Goal: Task Accomplishment & Management: Use online tool/utility

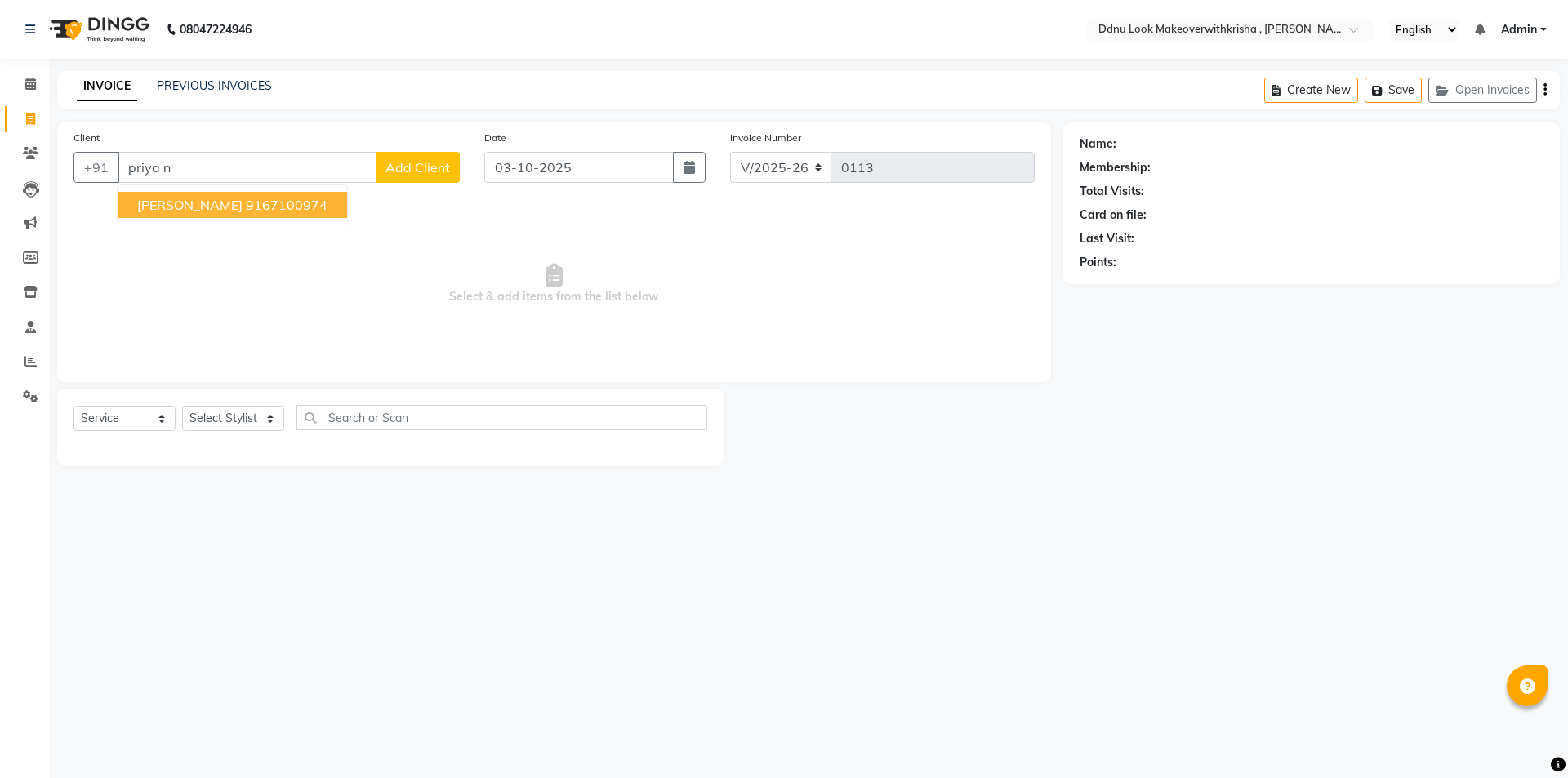
select select "538"
select select "service"
drag, startPoint x: 269, startPoint y: 167, endPoint x: 0, endPoint y: 167, distance: 269.0
click at [0, 167] on app-home "08047224946 Select Location × Ddnu Look Makeoverwithkrisha , [PERSON_NAME] Plaz…" at bounding box center [784, 245] width 1568 height 490
click at [225, 184] on ngb-typeahead-window "[PERSON_NAME] 9820326318" at bounding box center [232, 205] width 232 height 41
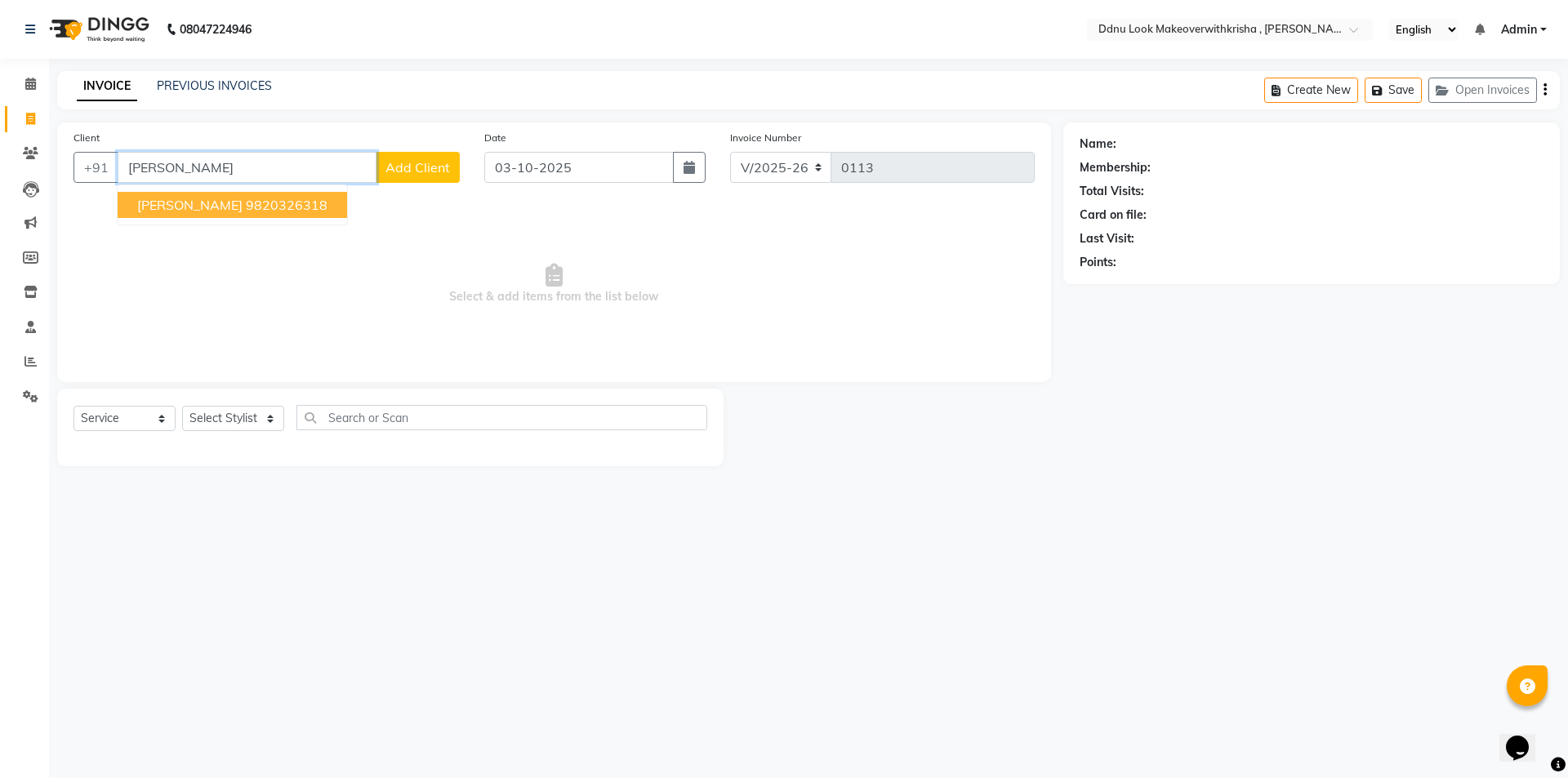
click at [246, 211] on ngb-highlight "9820326318" at bounding box center [287, 205] width 82 height 16
type input "9820326318"
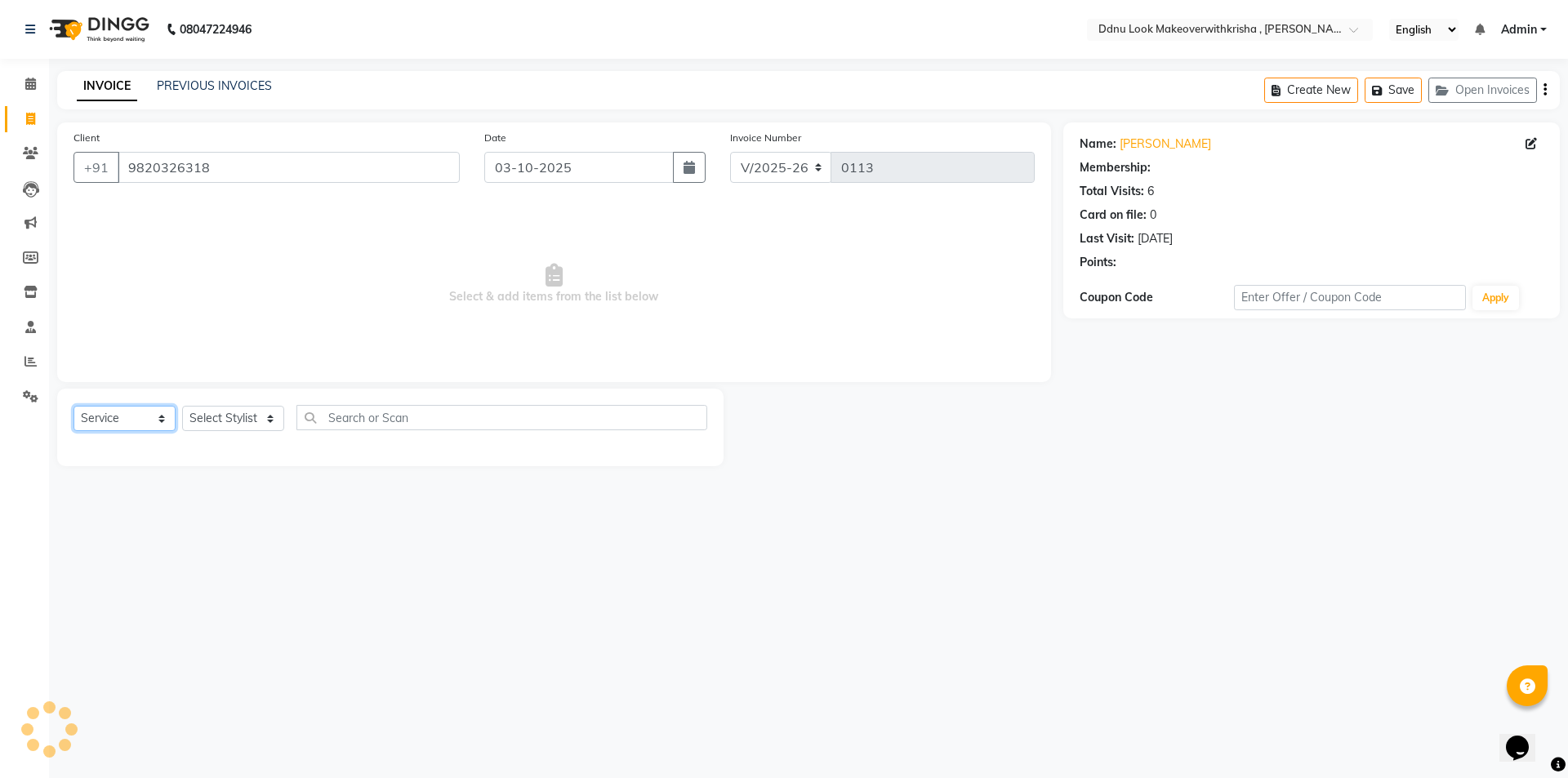
click at [124, 416] on select "Select Service Product Membership Package Voucher Prepaid Gift Card" at bounding box center [125, 418] width 102 height 25
select select "product"
click at [74, 406] on select "Select Service Product Membership Package Voucher Prepaid Gift Card" at bounding box center [125, 418] width 102 height 25
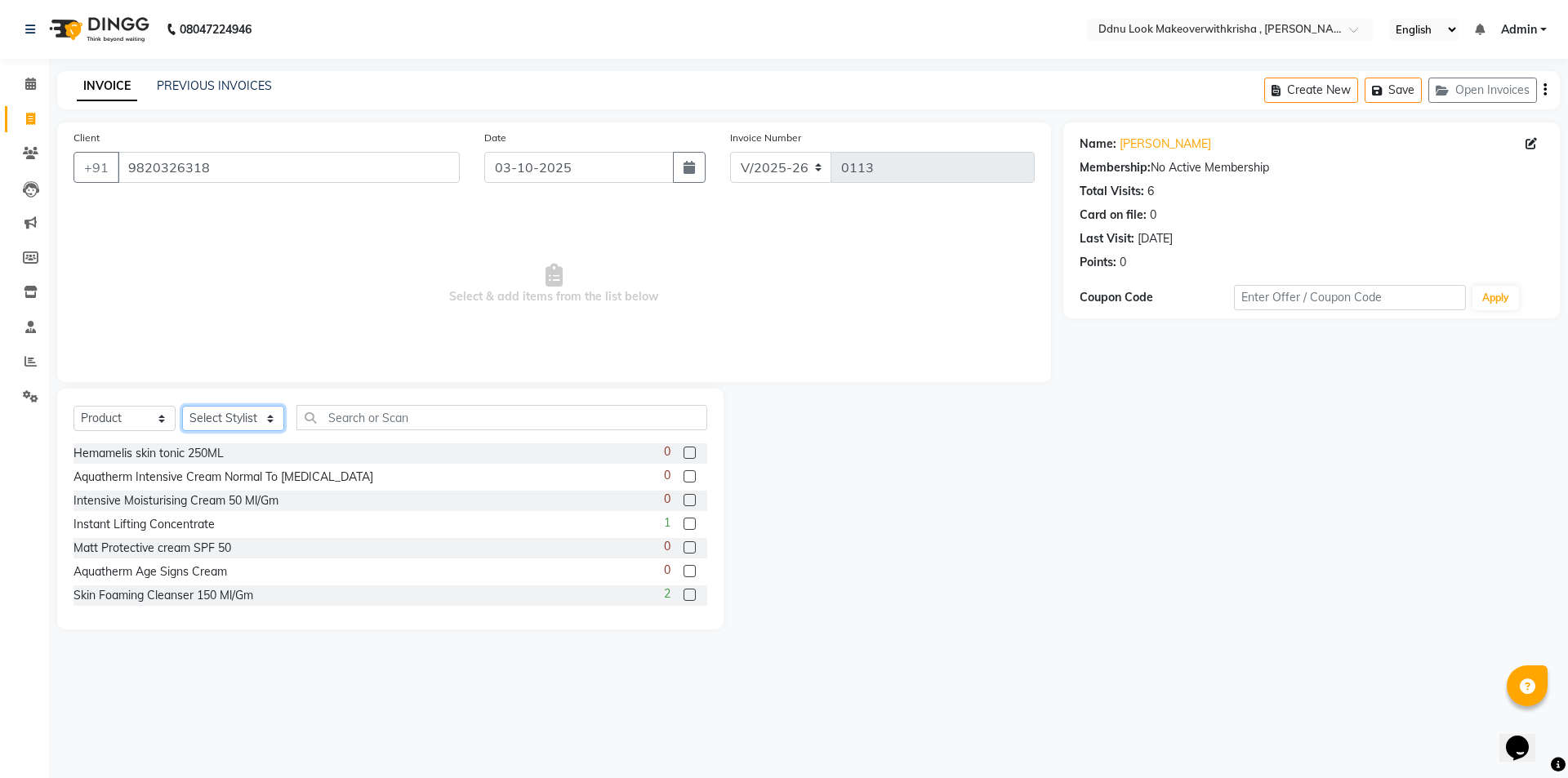
click at [238, 409] on select "Select Stylist [PERSON_NAME] [PERSON_NAME] [PERSON_NAME] [PERSON_NAME] [PERSON_…" at bounding box center [233, 418] width 102 height 25
select select "7185"
click at [183, 406] on select "Select Stylist [PERSON_NAME] [PERSON_NAME] [PERSON_NAME] [PERSON_NAME] [PERSON_…" at bounding box center [233, 418] width 102 height 25
click at [335, 416] on input "text" at bounding box center [501, 417] width 410 height 25
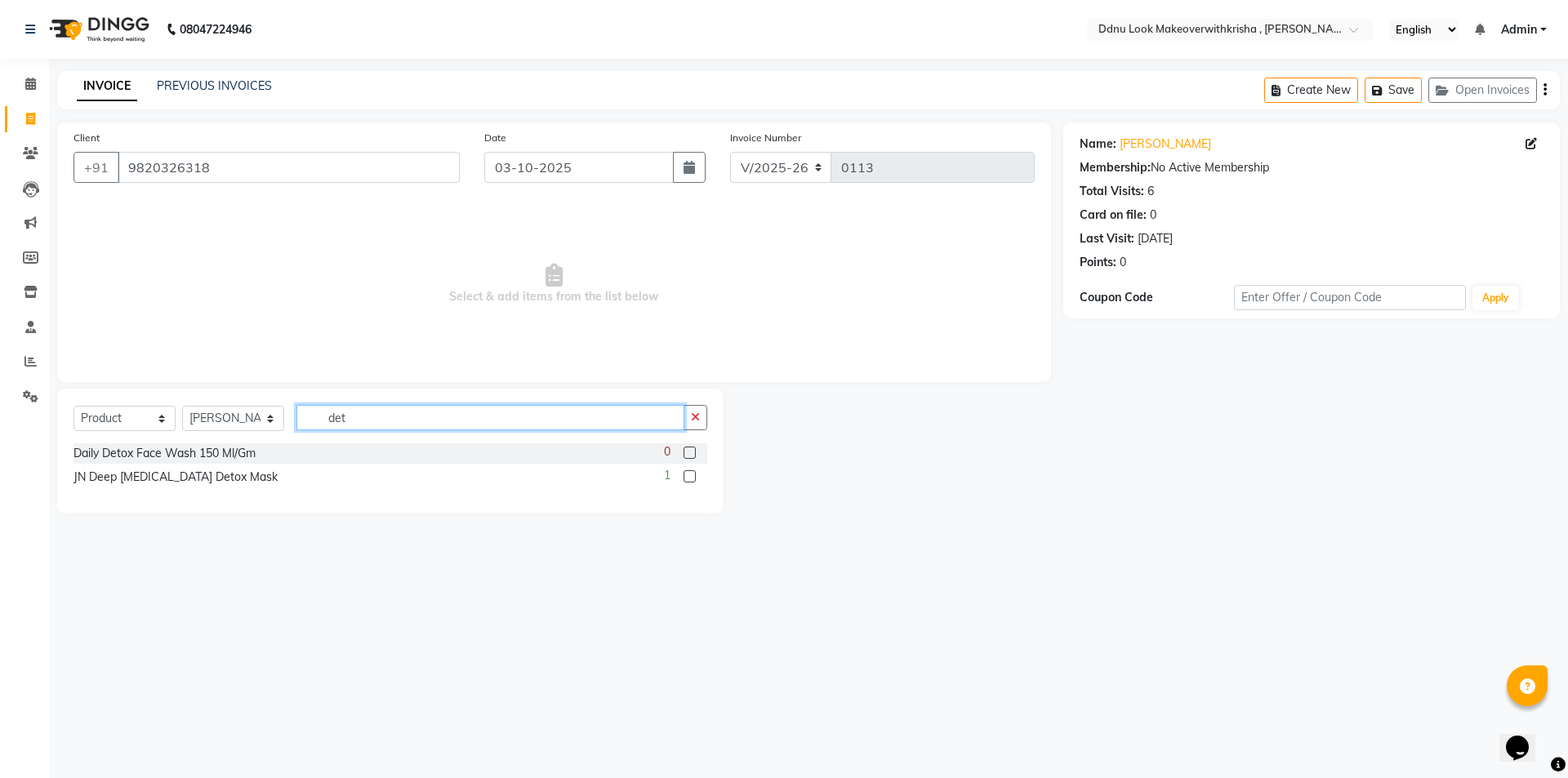
type input "det"
click at [687, 478] on label at bounding box center [690, 476] width 12 height 12
click at [687, 478] on input "checkbox" at bounding box center [689, 477] width 11 height 11
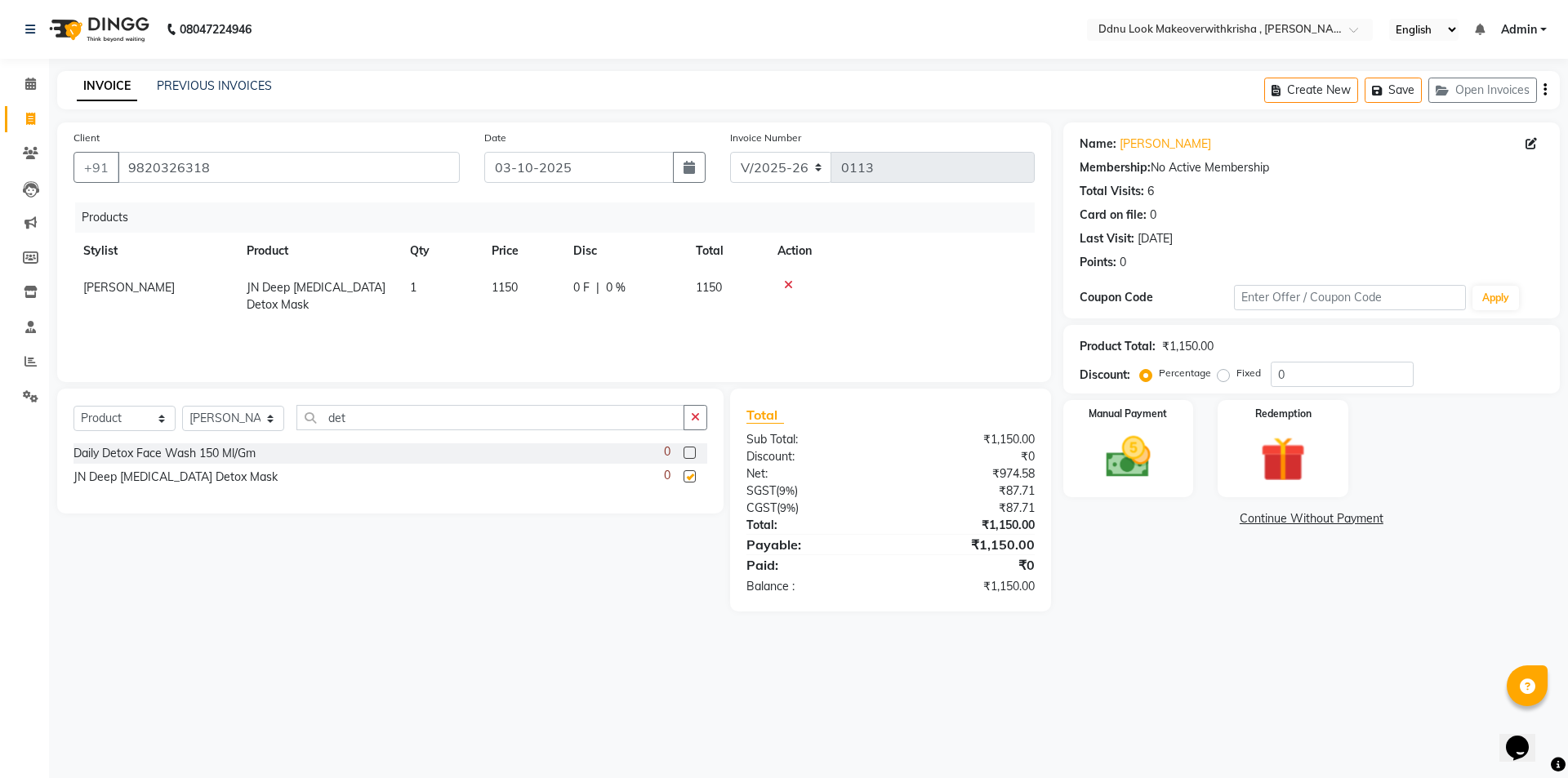
checkbox input "false"
drag, startPoint x: 695, startPoint y: 163, endPoint x: 676, endPoint y: 161, distance: 19.1
click at [679, 161] on button "button" at bounding box center [689, 167] width 33 height 31
select select "10"
select select "2025"
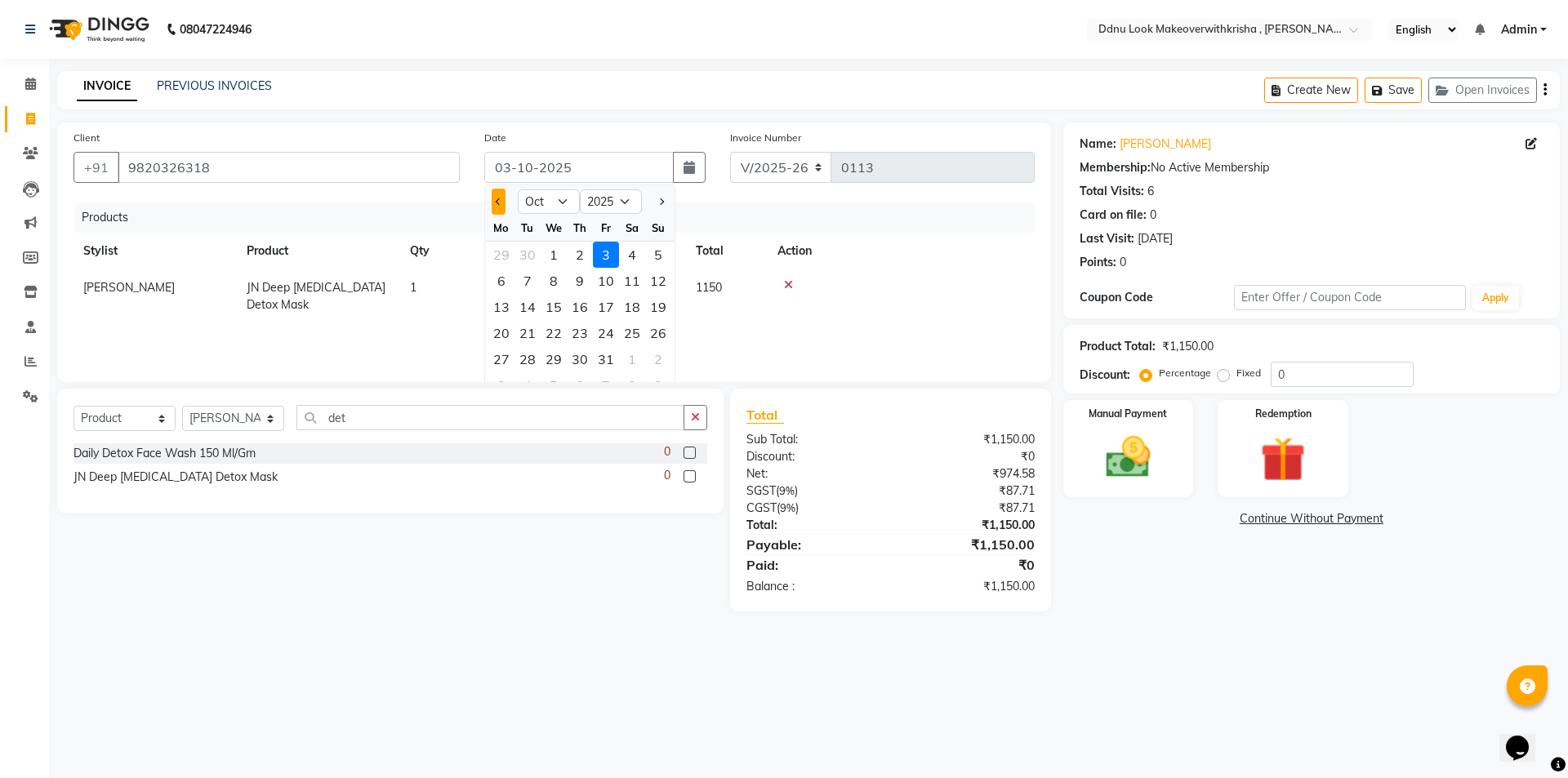
click at [500, 199] on span "Previous month" at bounding box center [499, 201] width 6 height 6
select select "9"
click at [506, 357] on div "29" at bounding box center [501, 359] width 26 height 26
type input "29-09-2025"
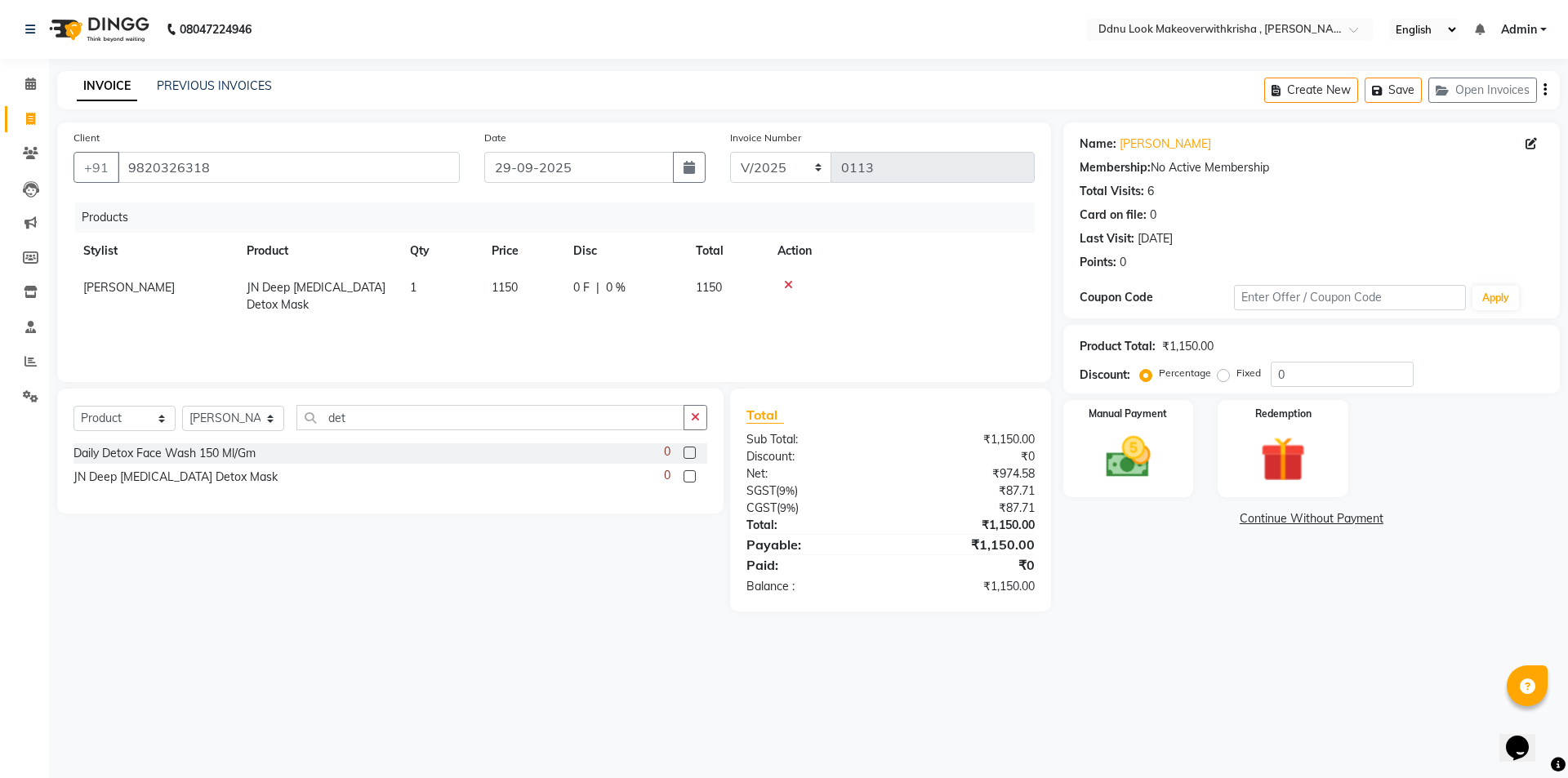
click at [538, 301] on td "1150" at bounding box center [523, 296] width 82 height 54
select select "7185"
drag, startPoint x: 539, startPoint y: 301, endPoint x: 406, endPoint y: 285, distance: 134.0
click at [406, 285] on tr "[PERSON_NAME] [PERSON_NAME] [PERSON_NAME] [PERSON_NAME] [PERSON_NAME] Reception…" at bounding box center [555, 296] width 962 height 54
type input "1330"
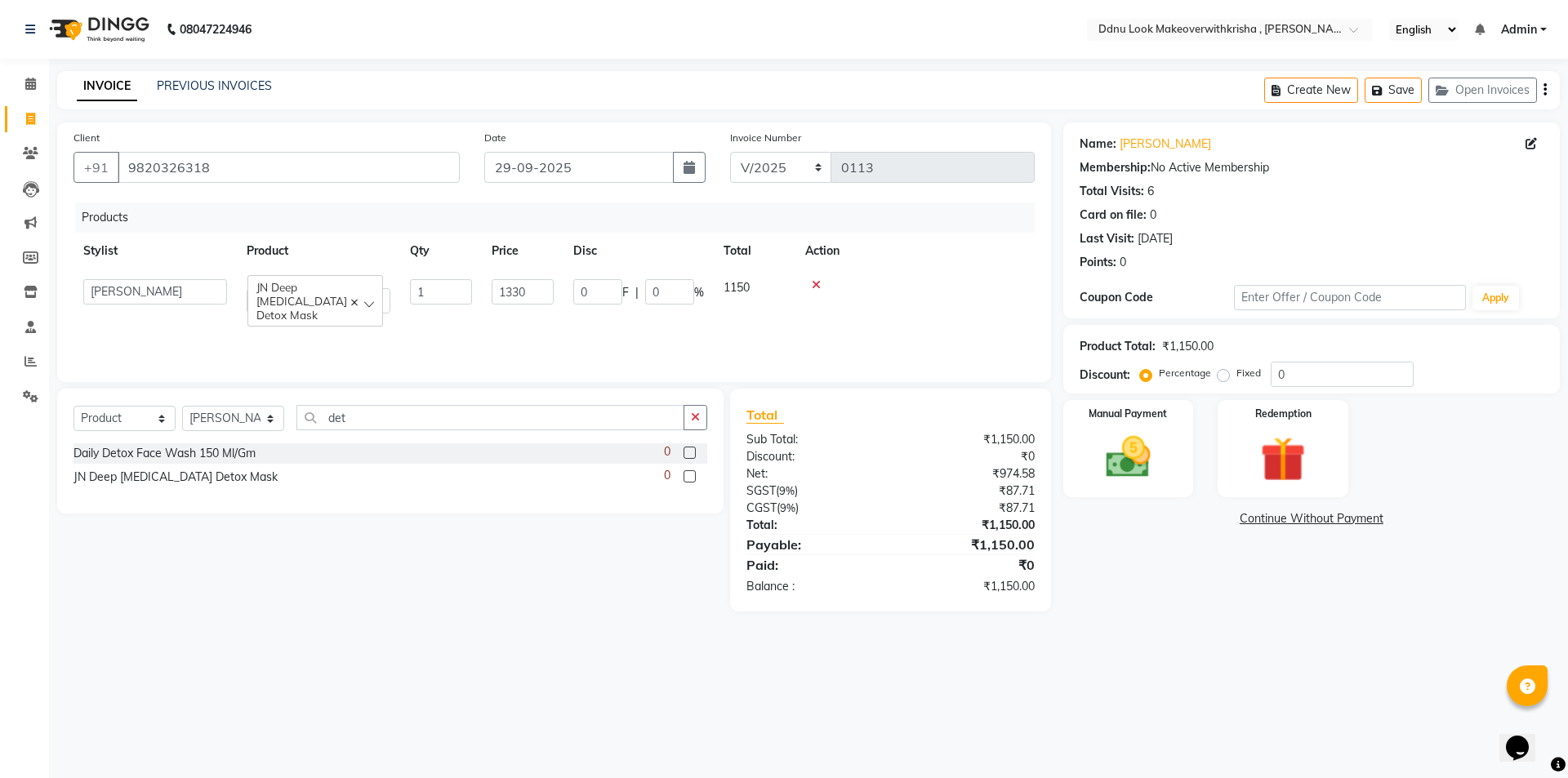
click at [952, 296] on td at bounding box center [914, 296] width 240 height 54
click at [1146, 442] on img at bounding box center [1128, 457] width 76 height 54
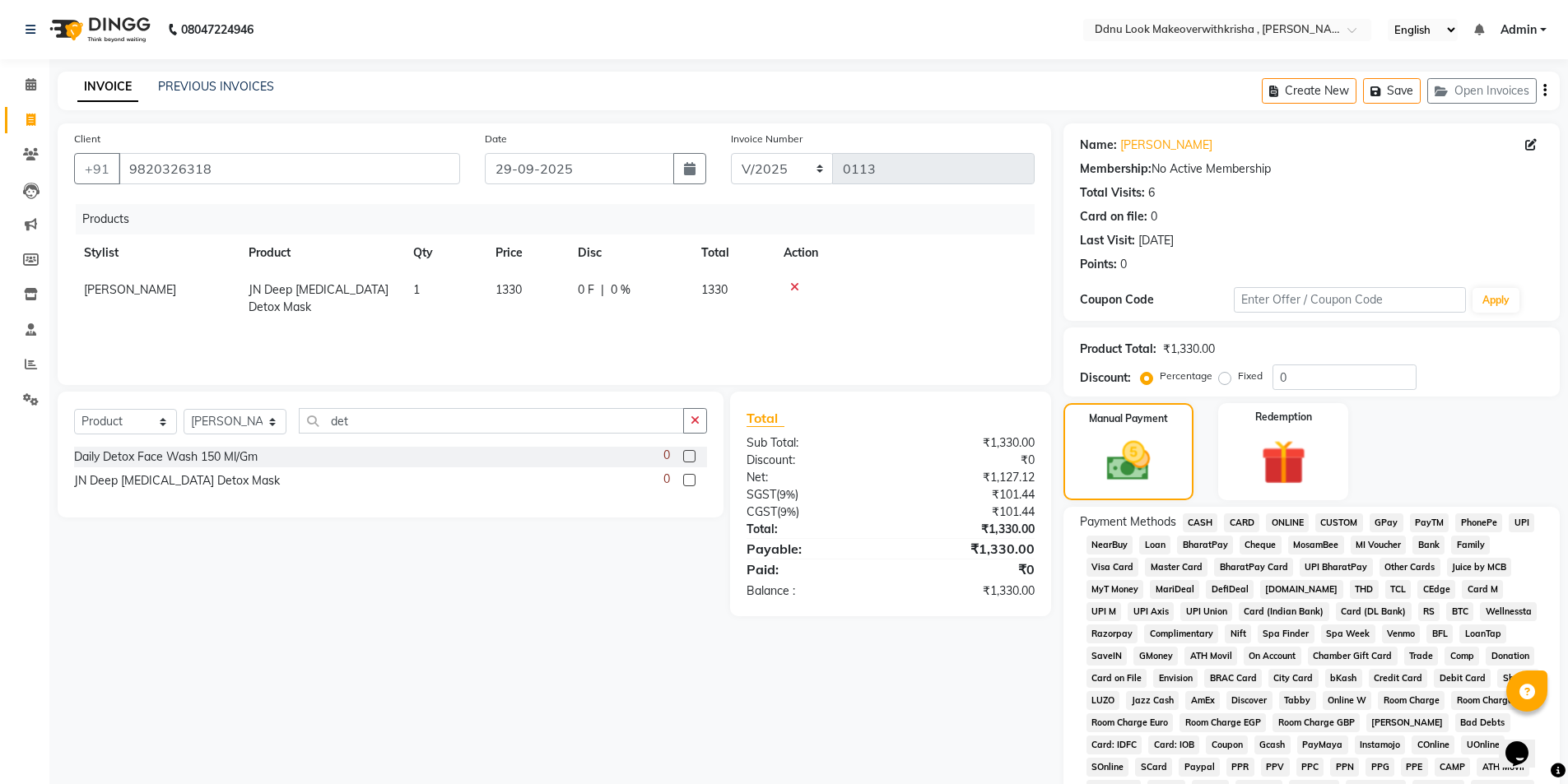
click at [1290, 516] on span "ONLINE" at bounding box center [1288, 522] width 43 height 19
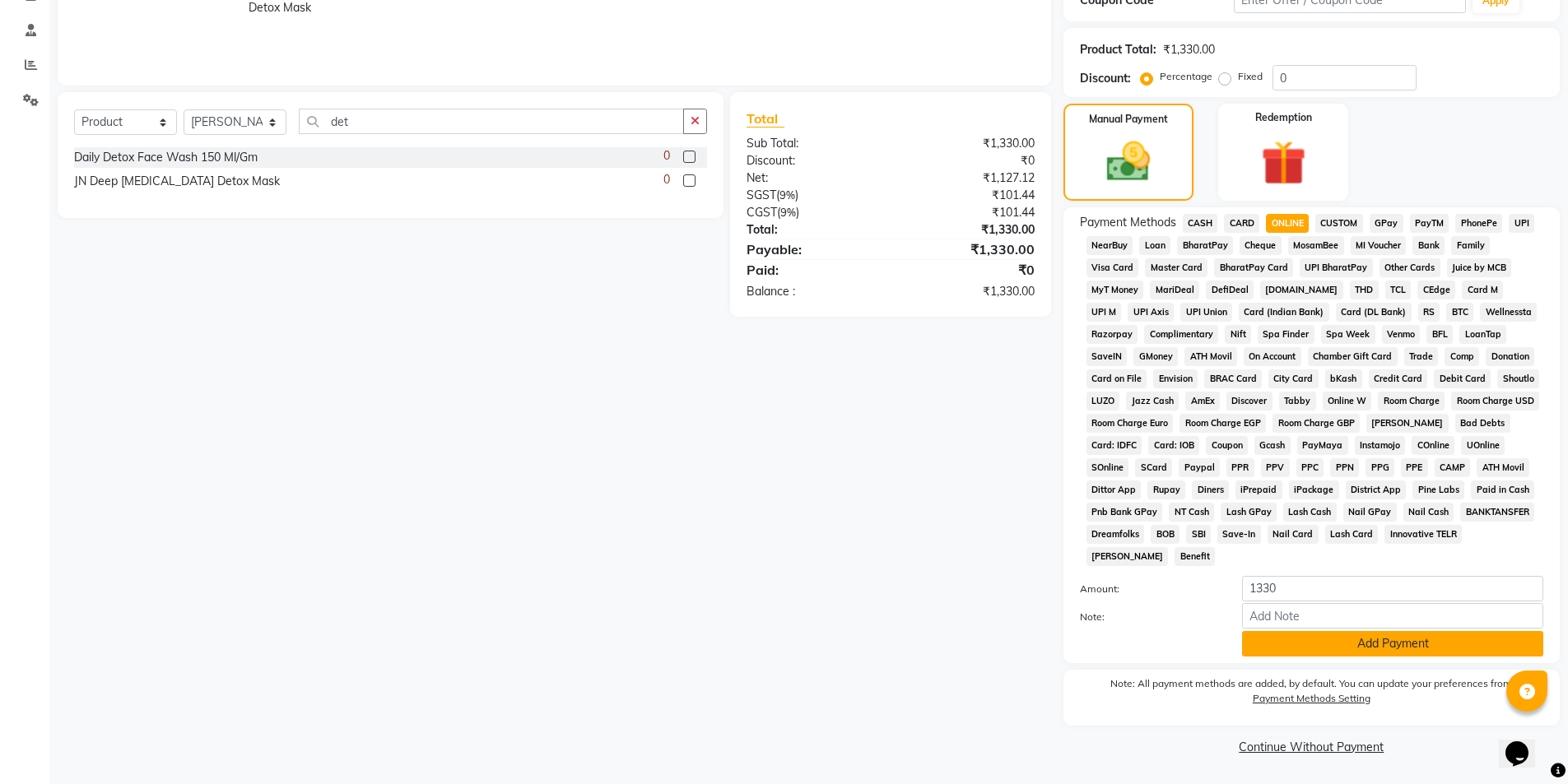
click at [1318, 638] on button "Add Payment" at bounding box center [1393, 644] width 302 height 25
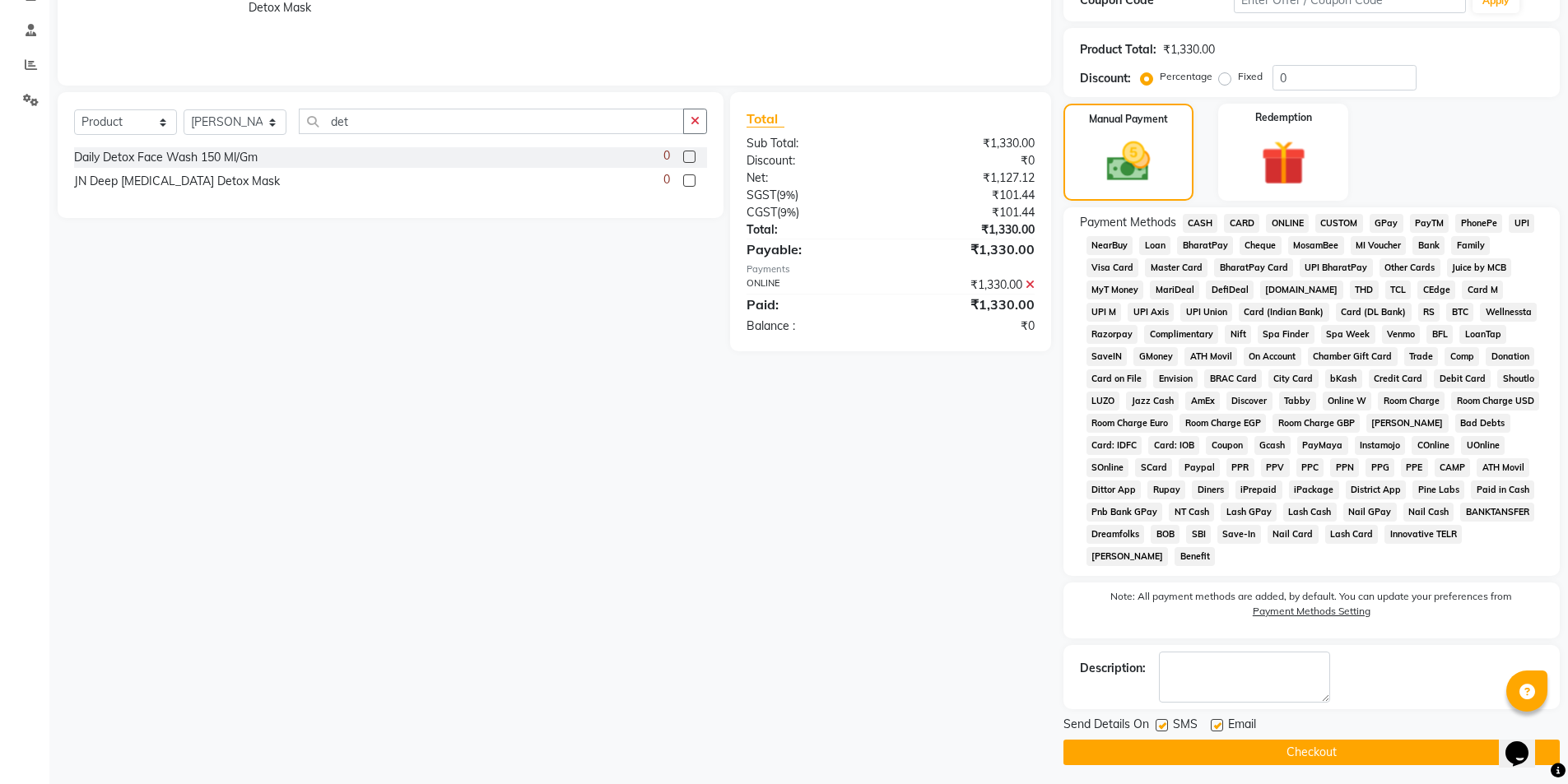
click at [1178, 746] on button "Checkout" at bounding box center [1311, 753] width 496 height 25
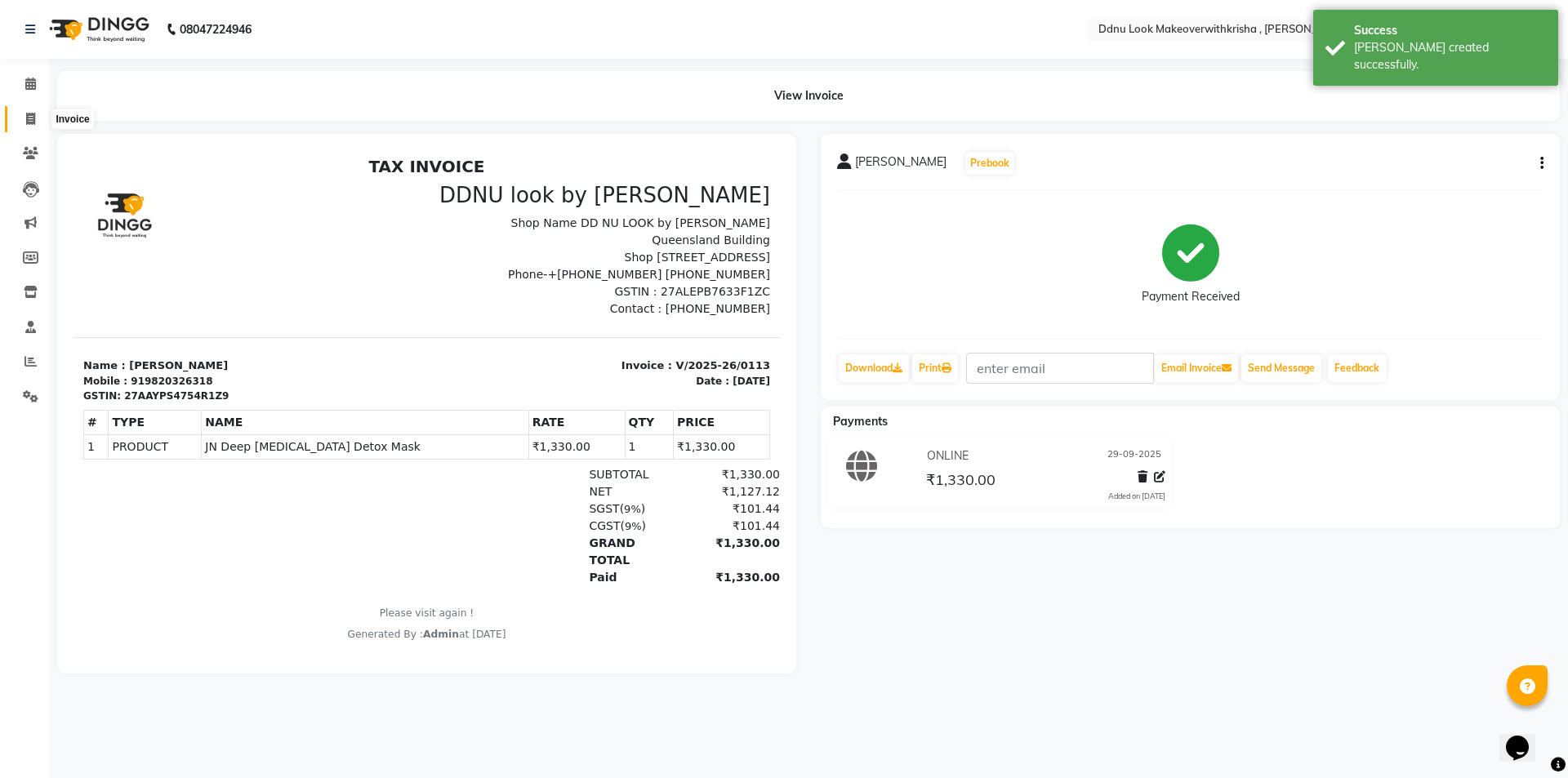
click at [28, 119] on icon at bounding box center [30, 119] width 9 height 12
select select "service"
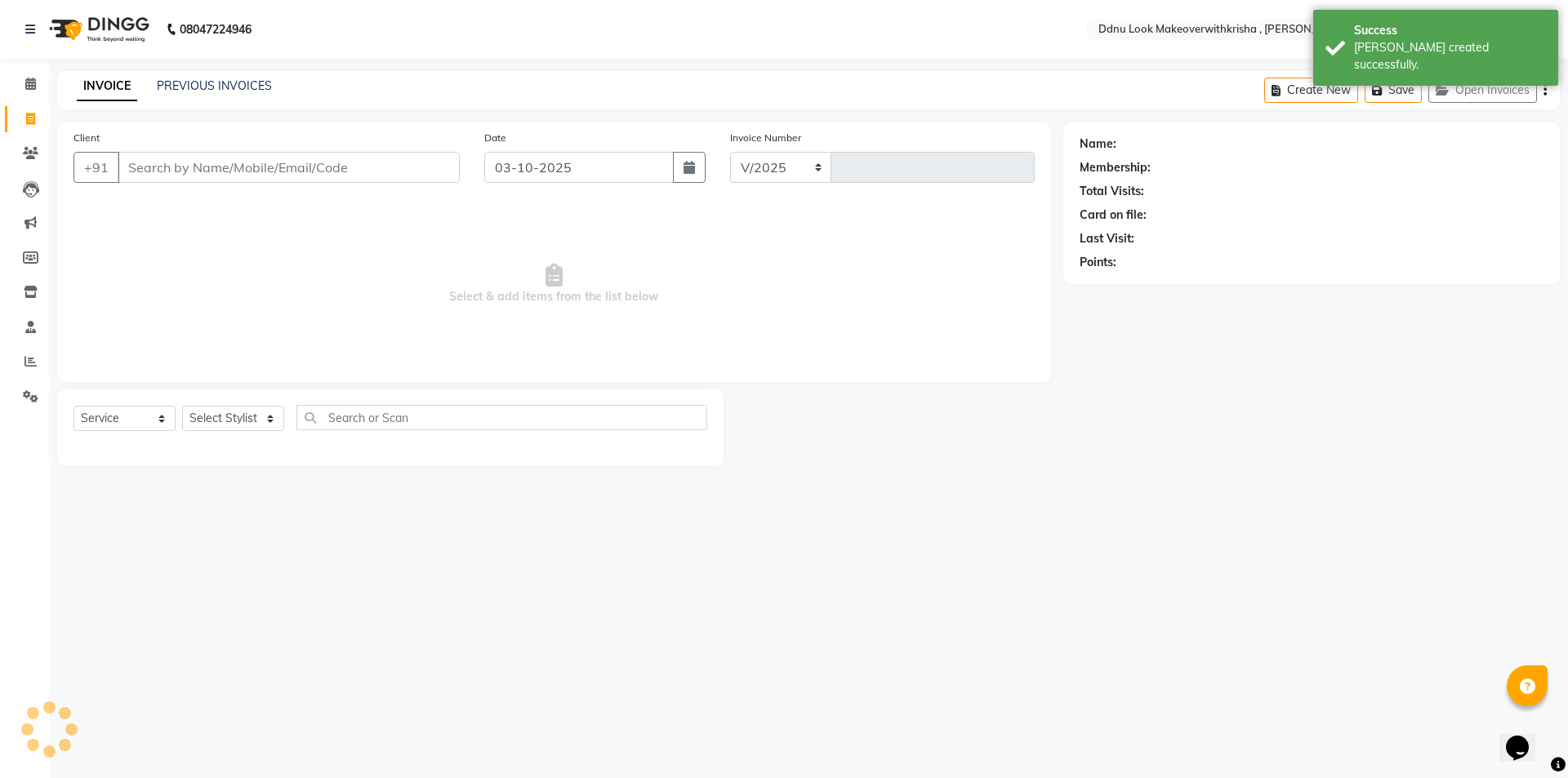
select select "538"
type input "0114"
